Goal: Navigation & Orientation: Find specific page/section

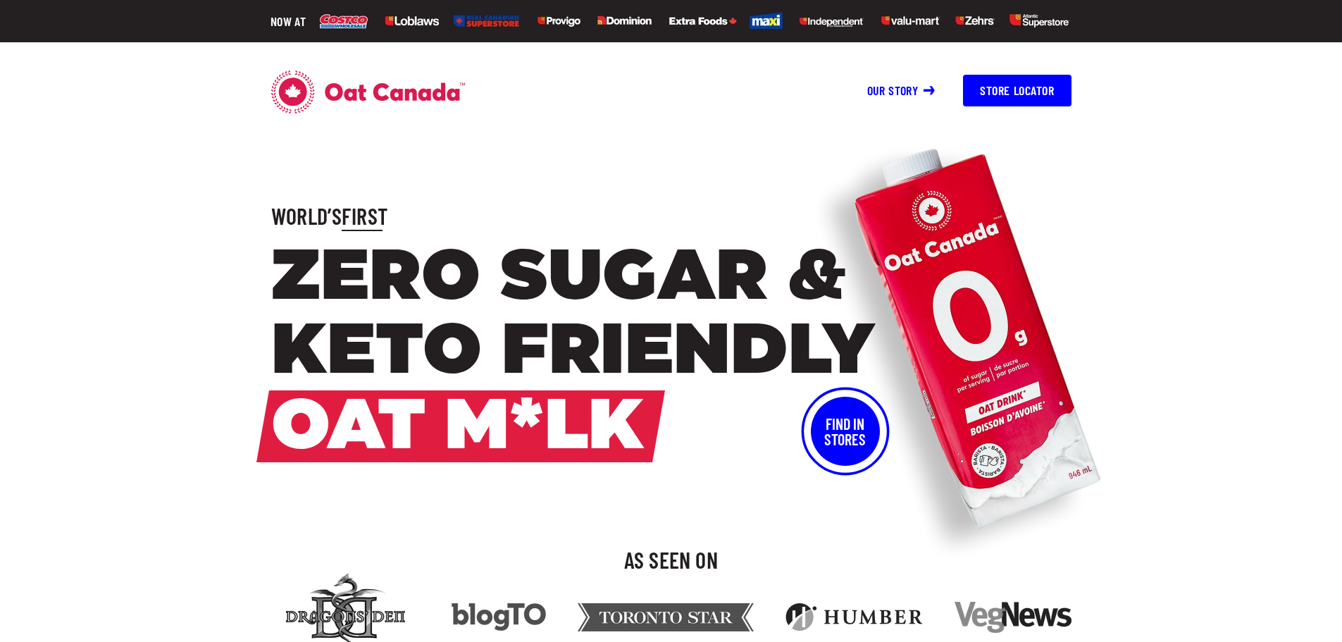
click at [865, 433] on button "Find In Stores" at bounding box center [845, 431] width 69 height 69
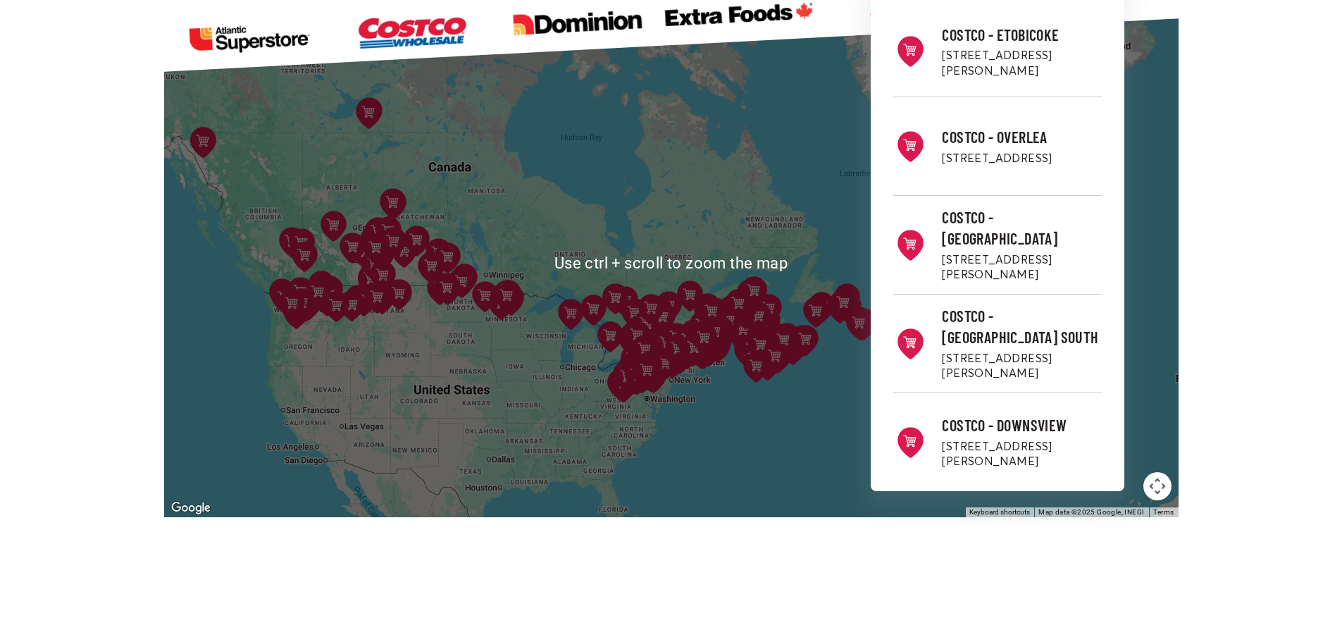
scroll to position [244, 0]
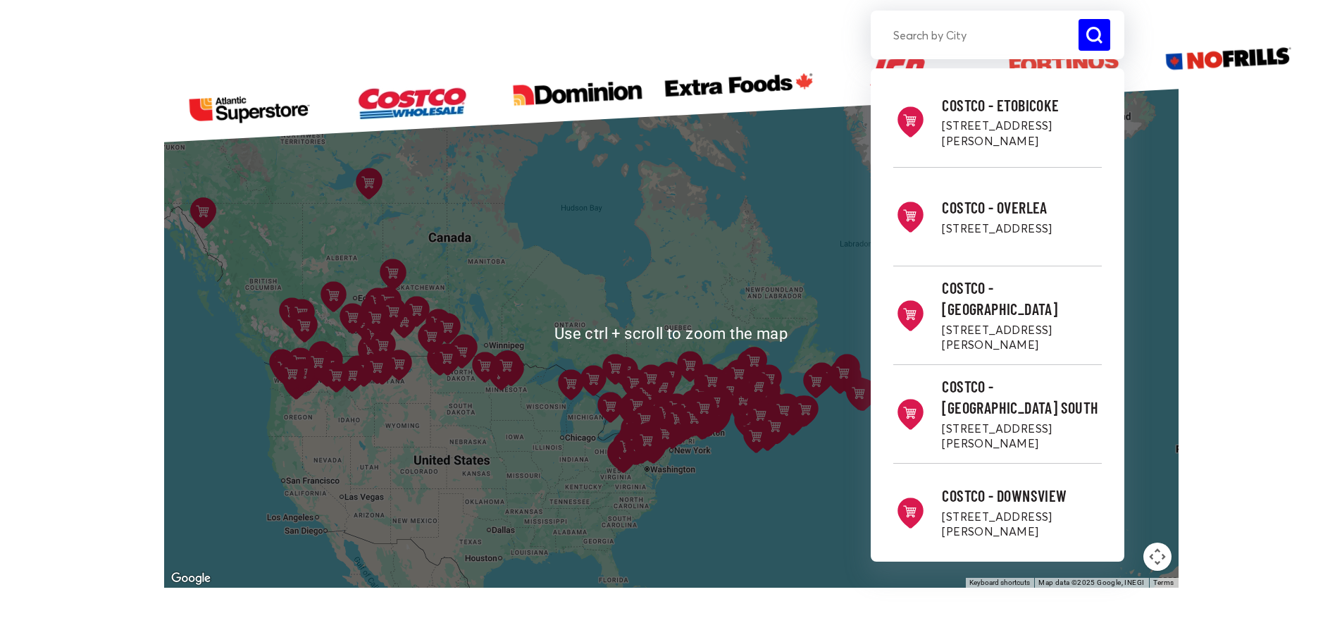
click at [508, 391] on button at bounding box center [500, 376] width 43 height 45
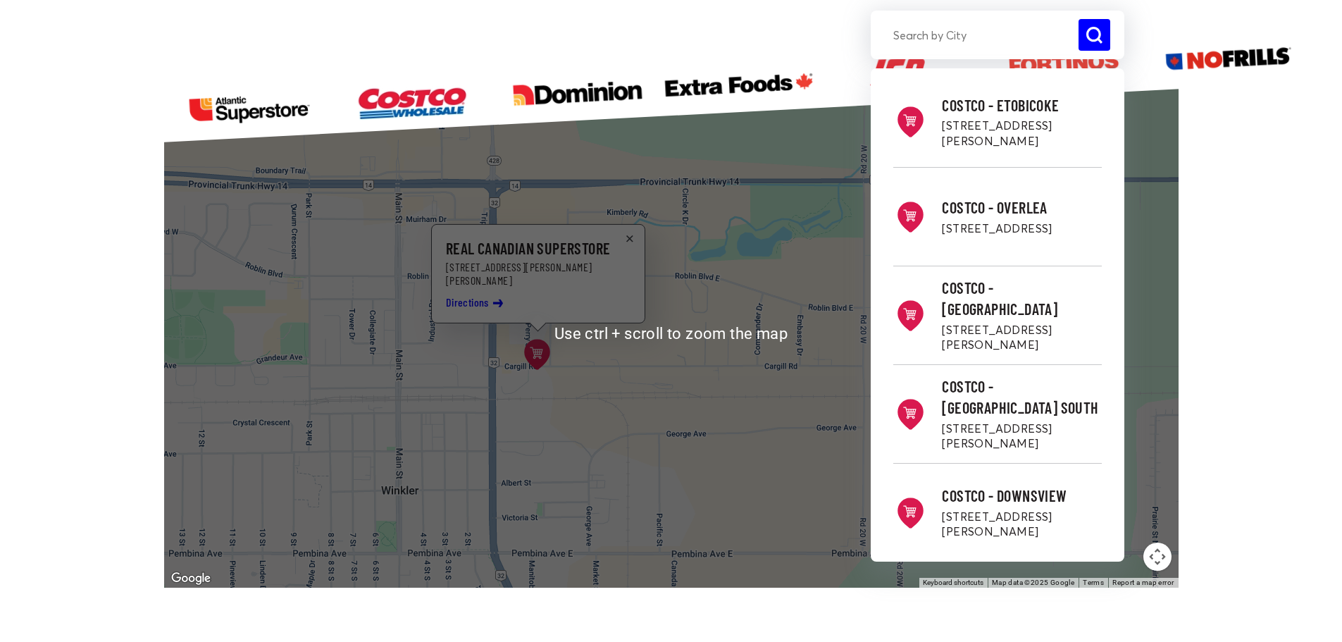
scroll to position [173, 0]
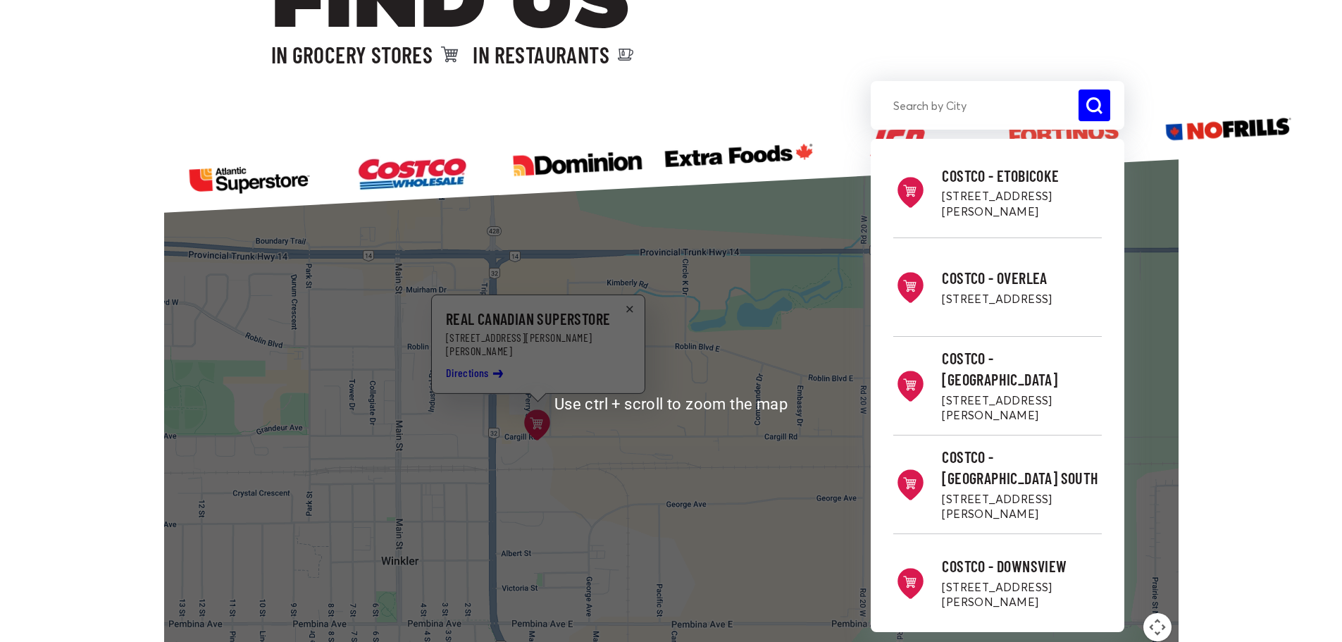
click at [630, 307] on icon at bounding box center [629, 309] width 7 height 7
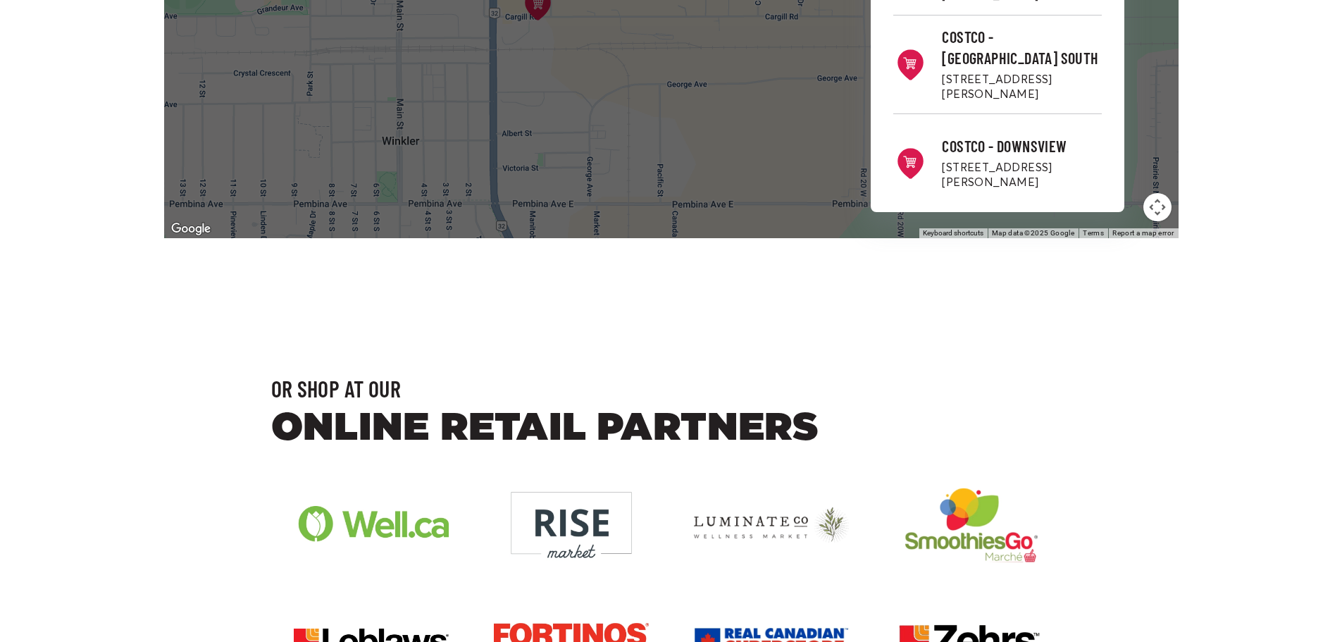
scroll to position [244, 0]
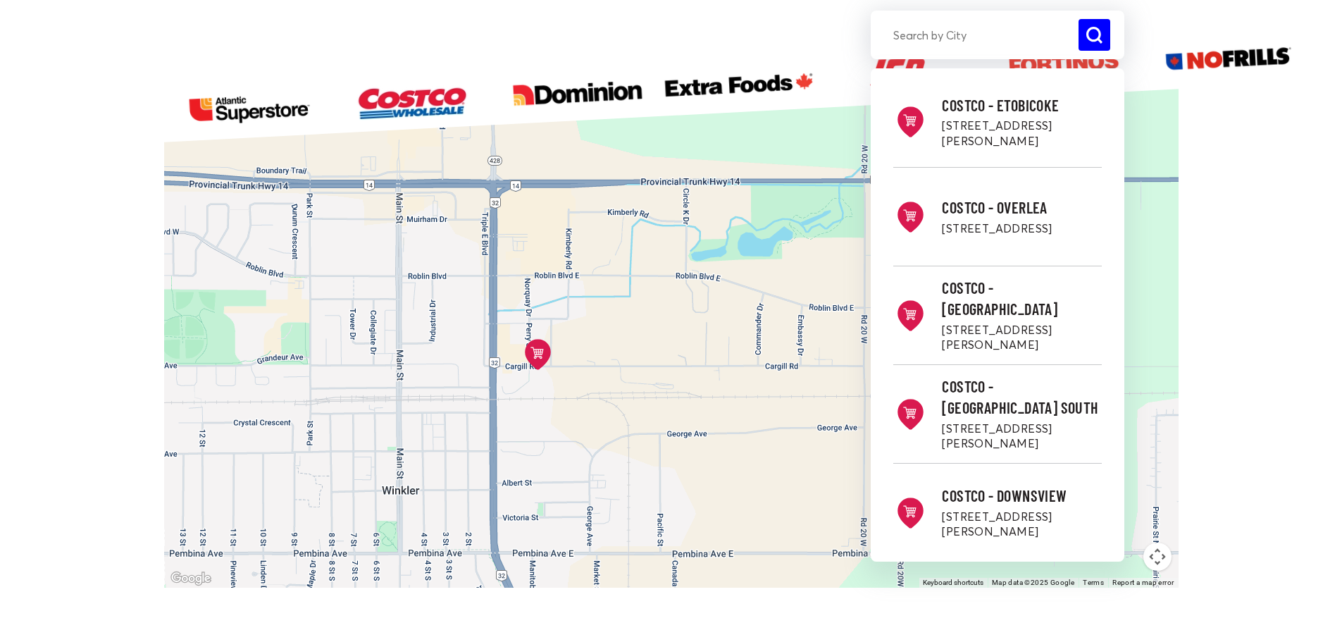
click at [1165, 550] on button "Map camera controls" at bounding box center [1158, 557] width 28 height 28
click at [1163, 554] on button "Map camera controls" at bounding box center [1158, 557] width 28 height 28
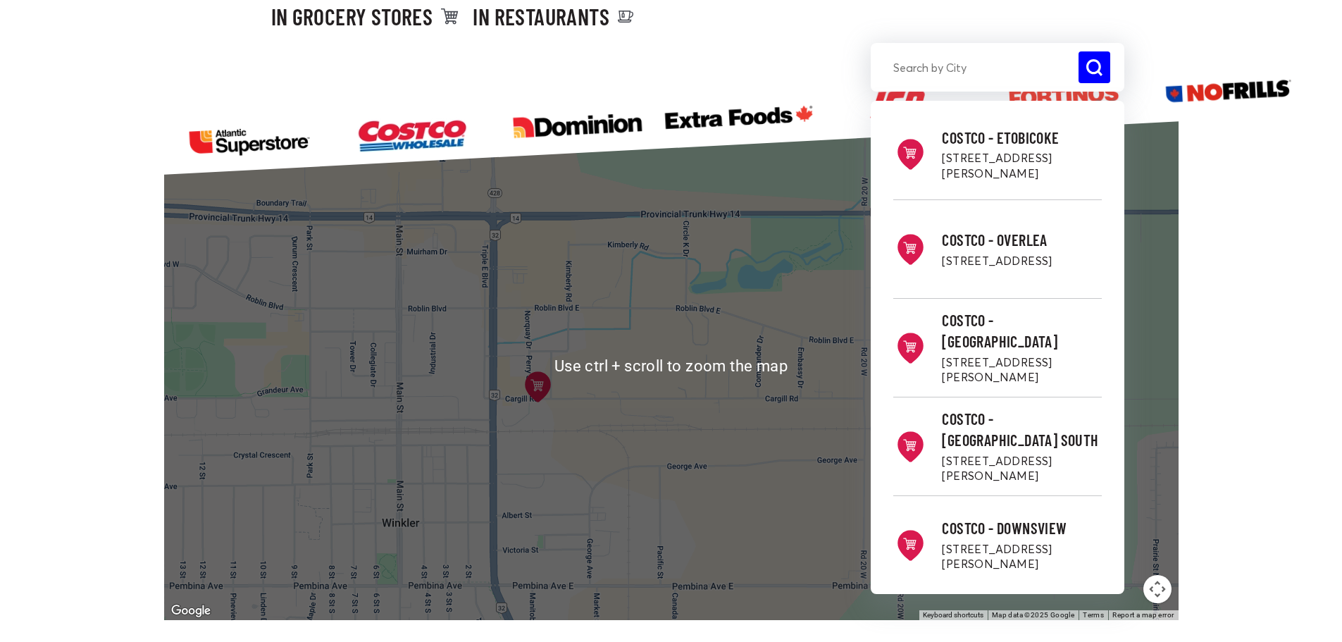
scroll to position [173, 0]
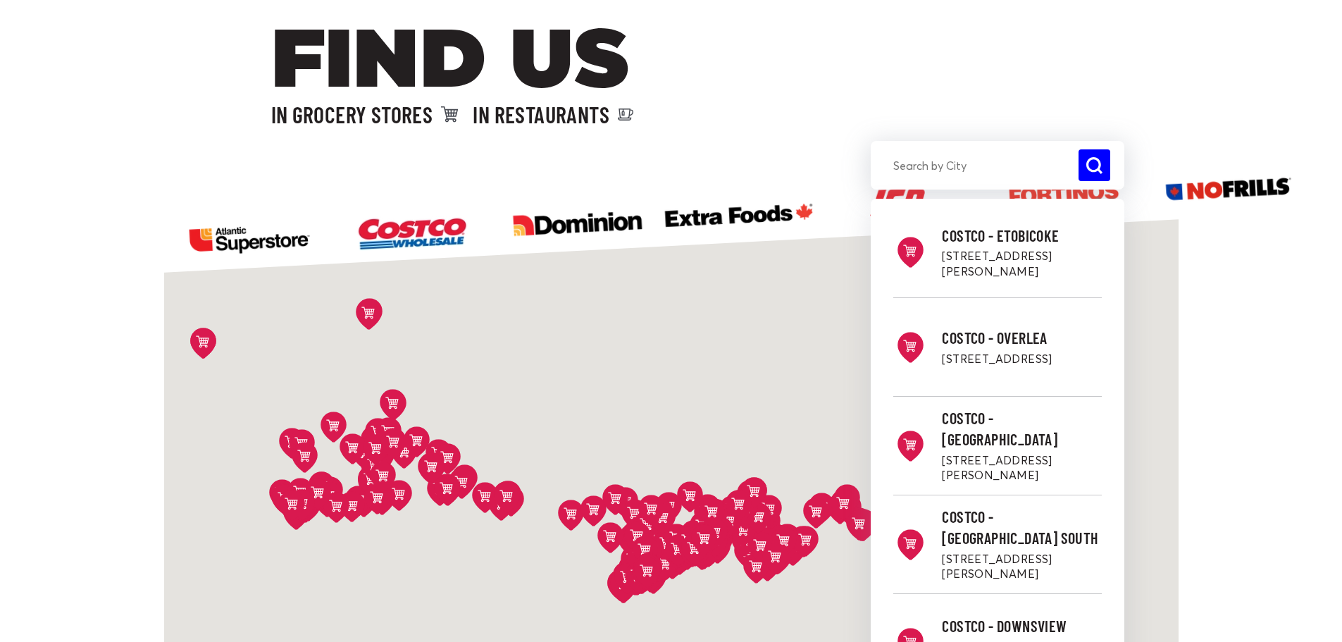
scroll to position [141, 0]
